Goal: Download file/media

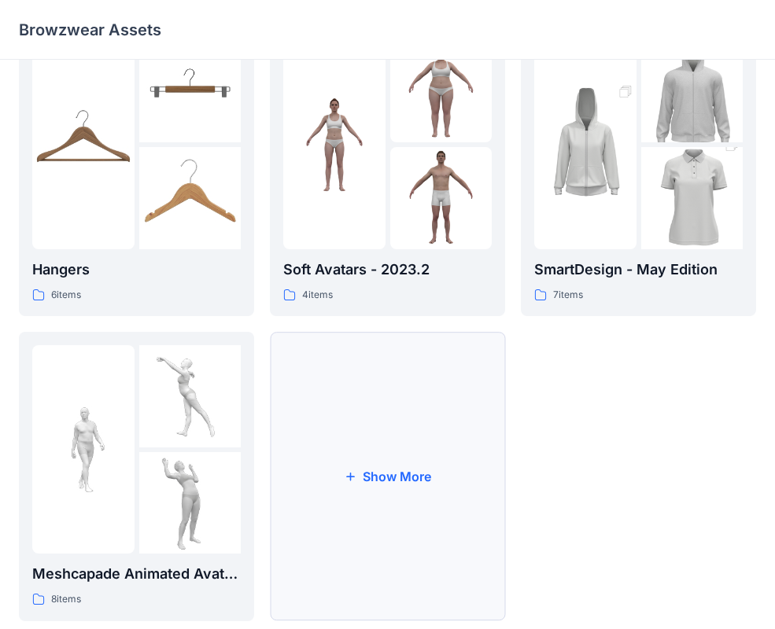
scroll to position [357, 0]
click at [437, 438] on button "Show More" at bounding box center [387, 476] width 235 height 290
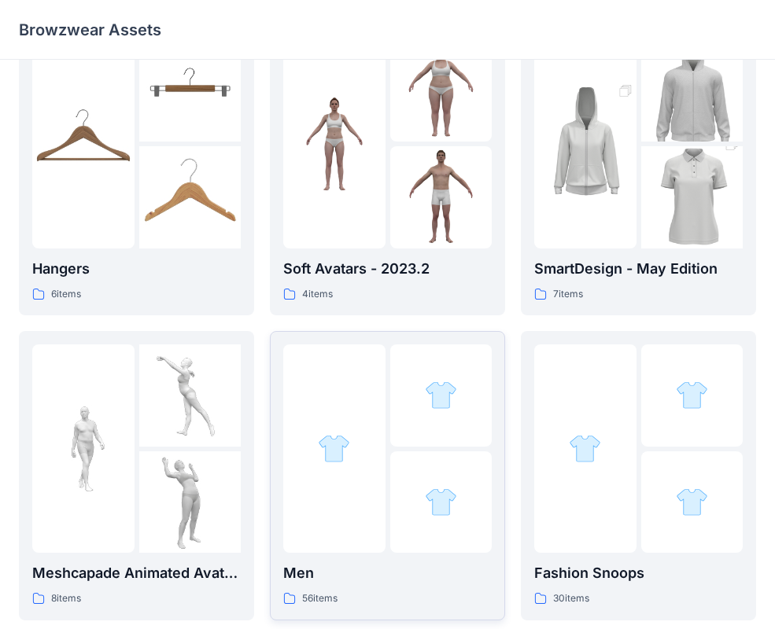
click at [329, 444] on img at bounding box center [334, 449] width 32 height 32
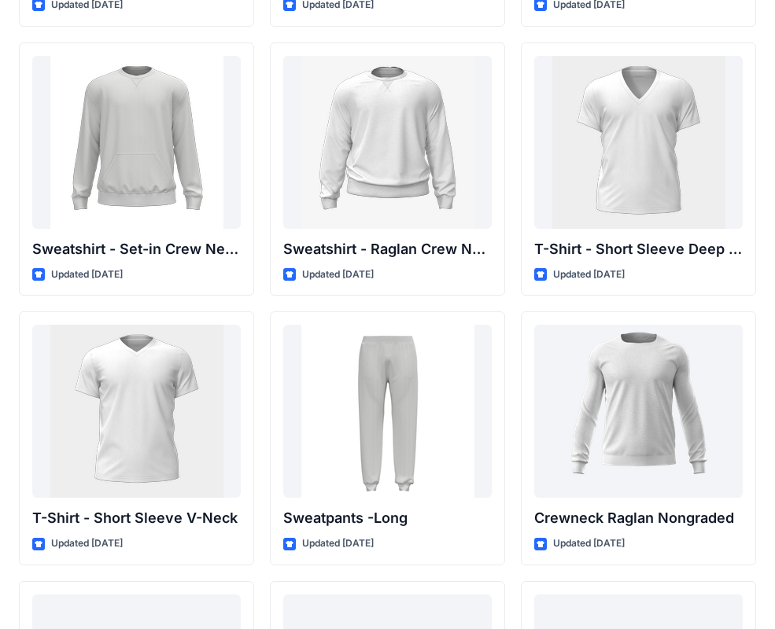
scroll to position [1676, 0]
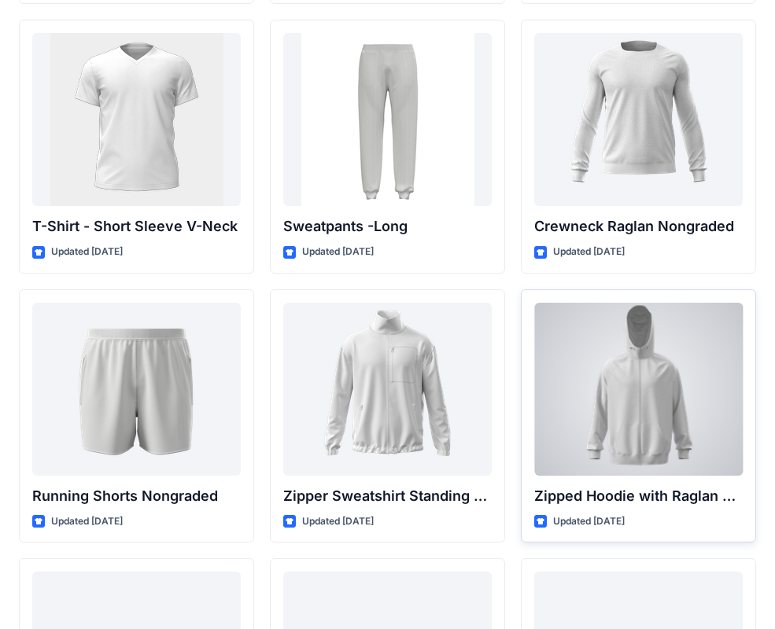
click at [677, 334] on div at bounding box center [638, 389] width 208 height 173
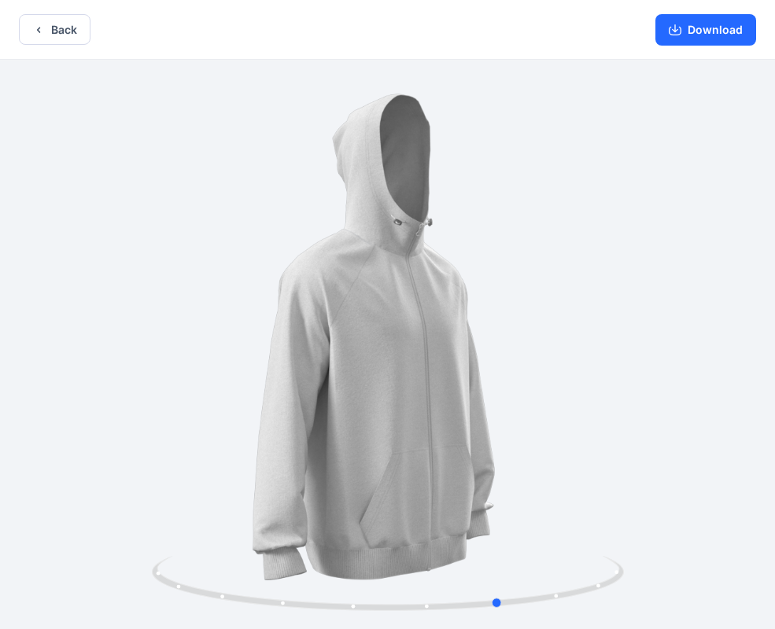
drag, startPoint x: 520, startPoint y: 360, endPoint x: 634, endPoint y: 340, distance: 115.9
click at [634, 340] on div at bounding box center [387, 346] width 775 height 573
click at [53, 28] on button "Back" at bounding box center [55, 29] width 72 height 31
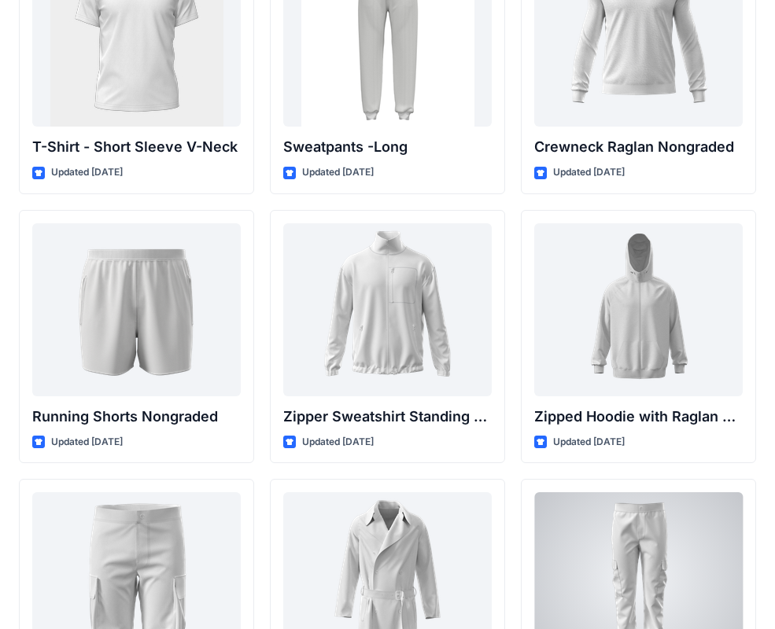
scroll to position [1729, 0]
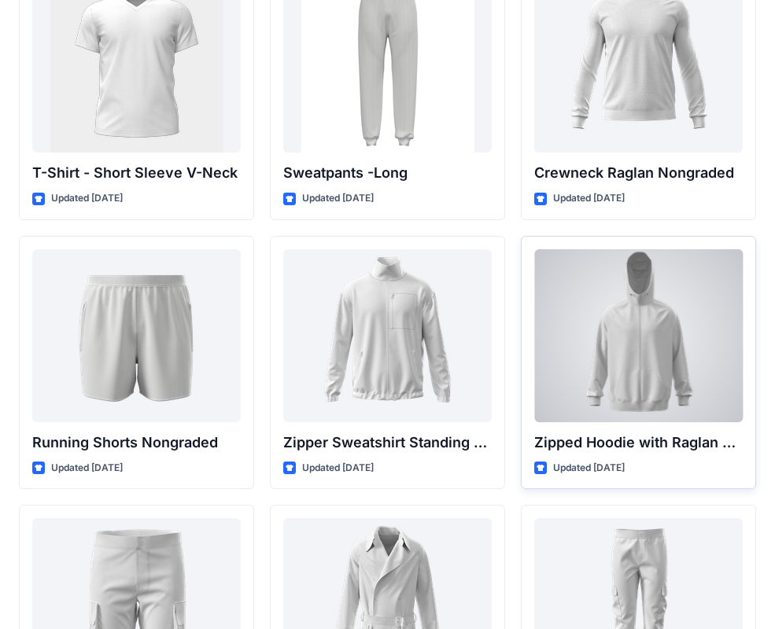
click at [631, 347] on div at bounding box center [638, 335] width 208 height 173
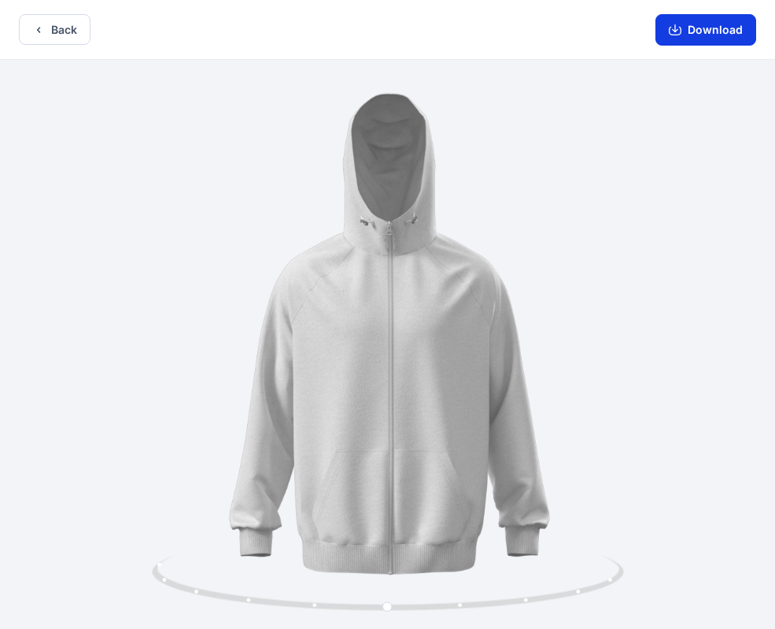
click at [701, 39] on button "Download" at bounding box center [705, 29] width 101 height 31
